Goal: Task Accomplishment & Management: Manage account settings

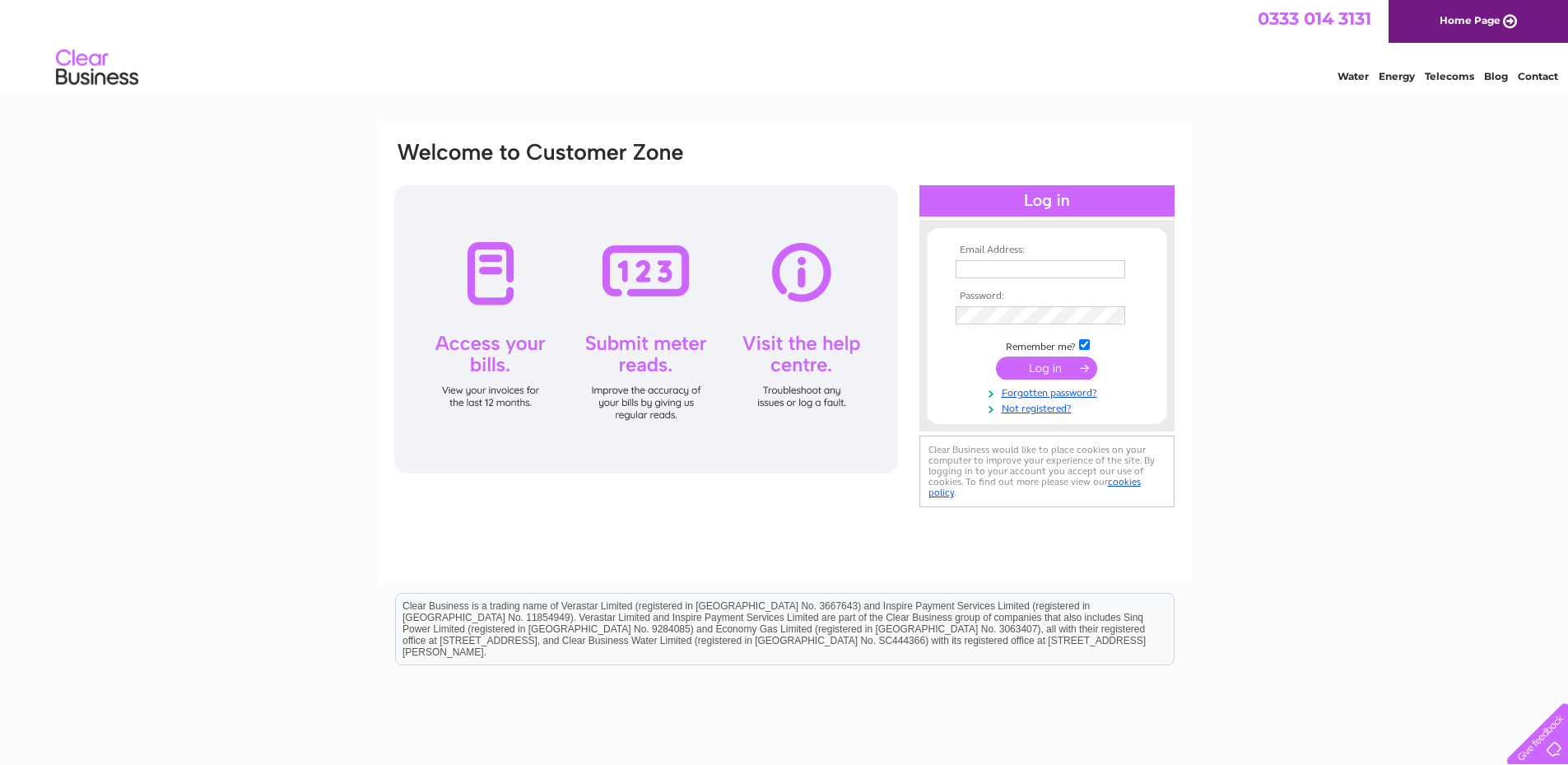
click at [1078, 265] on input "text" at bounding box center [1041, 270] width 170 height 18
type input "[EMAIL_ADDRESS][DOMAIN_NAME]"
click at [1051, 374] on input "submit" at bounding box center [1046, 368] width 102 height 23
click at [1032, 324] on td at bounding box center [1046, 315] width 191 height 27
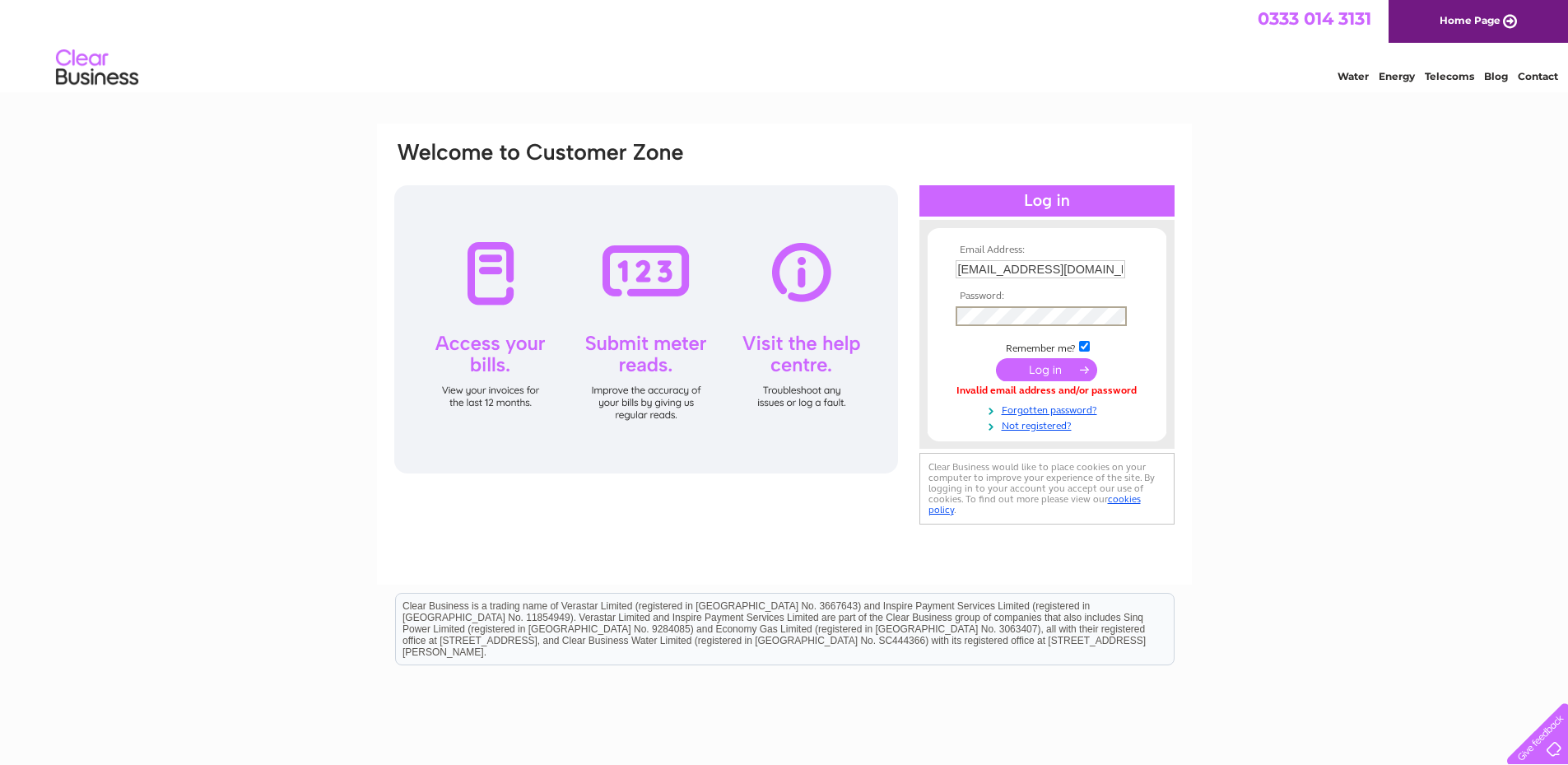
click at [995, 358] on input "submit" at bounding box center [1046, 370] width 102 height 23
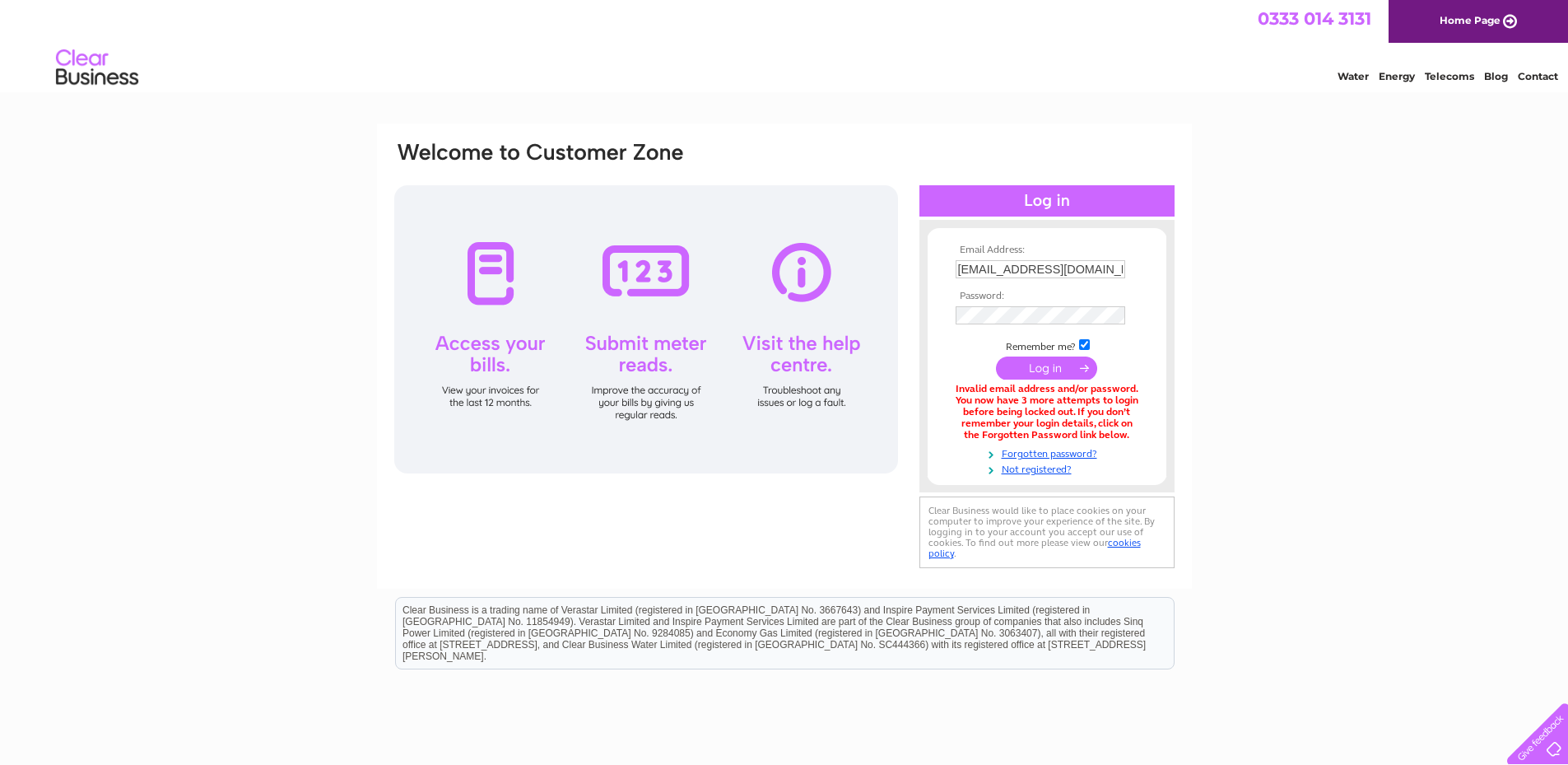
click at [1055, 370] on input "submit" at bounding box center [1046, 368] width 102 height 23
